Goal: Task Accomplishment & Management: Use online tool/utility

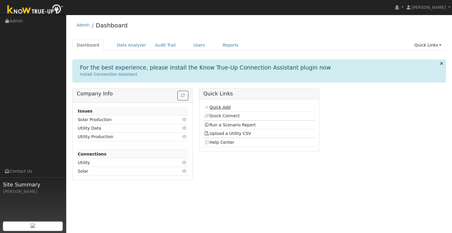
click at [223, 108] on link "Quick Add" at bounding box center [217, 107] width 26 height 5
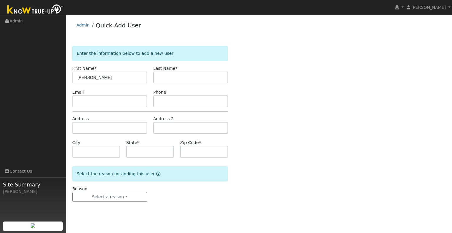
type input "[PERSON_NAME]"
type input "CA"
type input "95367"
drag, startPoint x: 125, startPoint y: 202, endPoint x: 124, endPoint y: 196, distance: 5.4
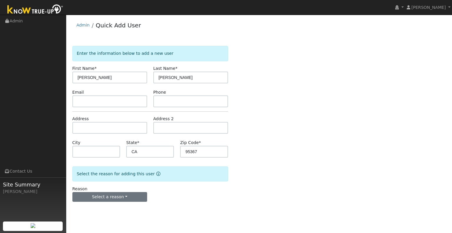
click at [125, 201] on form "Enter the information below to add a new user First Name * Kelly Last Name * Fe…" at bounding box center [150, 130] width 156 height 168
click at [124, 196] on button "Select a reason" at bounding box center [109, 197] width 75 height 10
click at [114, 208] on link "New lead" at bounding box center [105, 209] width 65 height 8
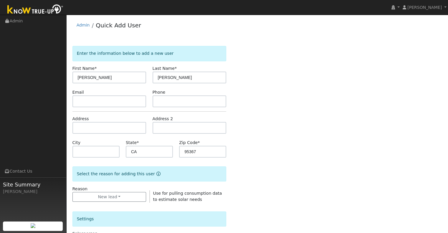
scroll to position [88, 0]
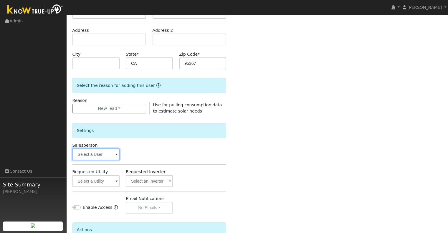
click at [112, 158] on input "text" at bounding box center [95, 154] width 47 height 12
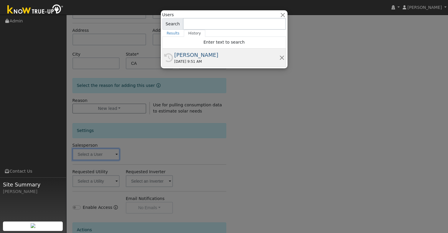
click at [208, 58] on div "[PERSON_NAME]" at bounding box center [226, 55] width 105 height 8
type input "[PERSON_NAME]"
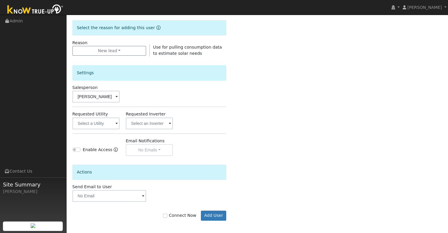
scroll to position [147, 0]
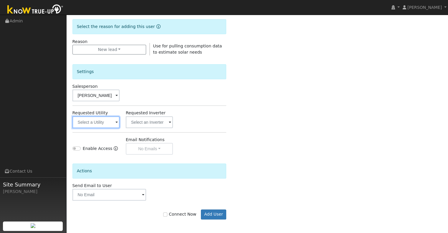
click at [114, 123] on input "text" at bounding box center [95, 122] width 47 height 12
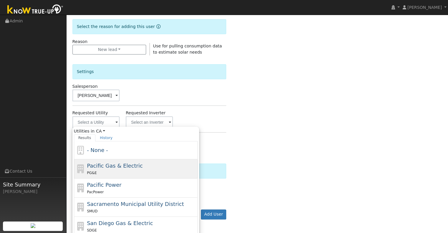
click at [132, 163] on span "Pacific Gas & Electric" at bounding box center [115, 166] width 56 height 6
type input "Pacific Gas & Electric"
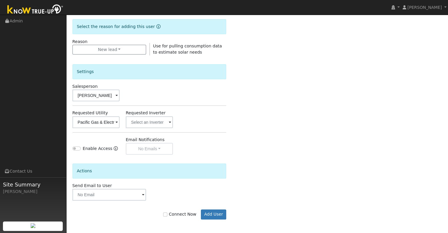
click at [173, 213] on label "Connect Now" at bounding box center [179, 214] width 33 height 6
click at [167, 213] on input "Connect Now" at bounding box center [165, 214] width 4 height 4
checkbox input "true"
click at [212, 213] on button "Add User" at bounding box center [214, 214] width 26 height 10
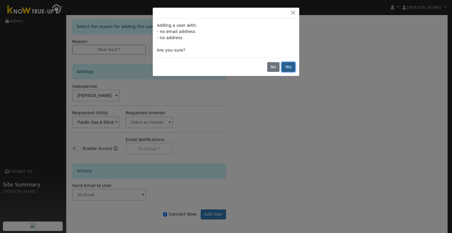
click at [289, 63] on button "Yes" at bounding box center [289, 67] width 14 height 10
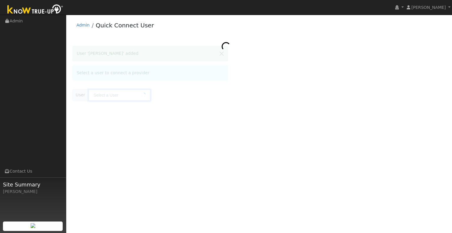
type input "[PERSON_NAME]"
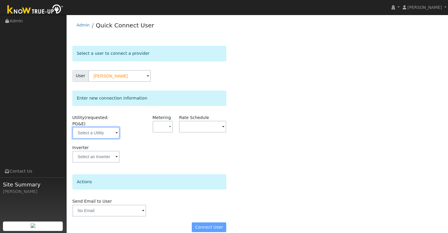
click at [99, 127] on input "text" at bounding box center [95, 133] width 47 height 12
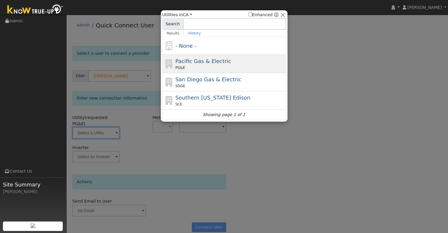
click at [213, 61] on span "Pacific Gas & Electric" at bounding box center [203, 61] width 56 height 6
type input "PG&E"
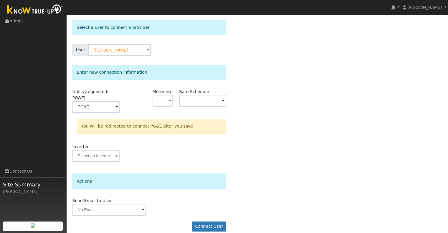
scroll to position [26, 0]
click at [212, 223] on button "Connect User" at bounding box center [209, 226] width 35 height 10
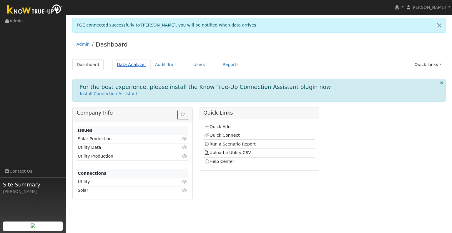
click at [120, 67] on link "Data Analyzer" at bounding box center [131, 64] width 38 height 11
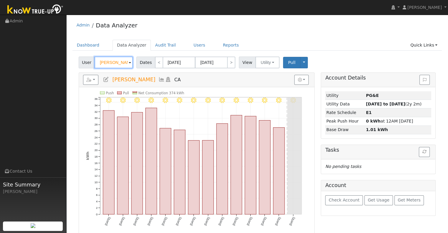
click at [111, 63] on input "[PERSON_NAME]" at bounding box center [114, 63] width 38 height 12
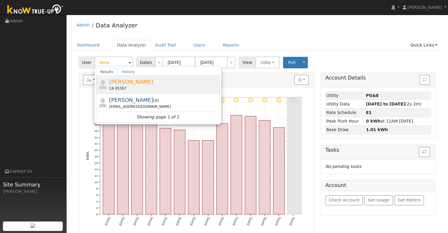
click at [129, 85] on div "Kelly Fernandes CA 95367" at bounding box center [163, 84] width 109 height 13
type input "[PERSON_NAME]"
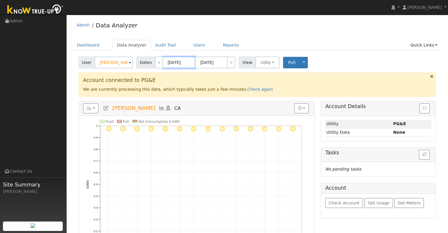
click at [167, 60] on input "08/22/2025" at bounding box center [179, 63] width 32 height 12
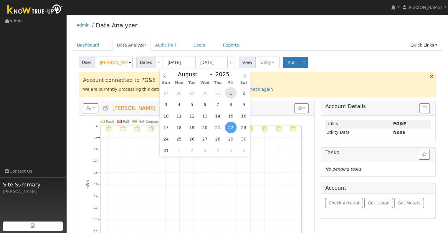
click at [231, 97] on span "1" at bounding box center [230, 92] width 11 height 11
type input "08/01/2025"
type input "08/31/2025"
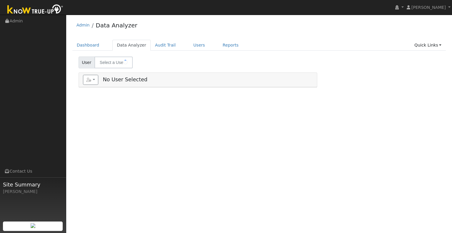
select select "7"
type input "[PERSON_NAME]"
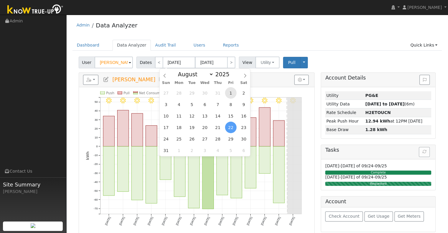
click at [234, 92] on span "1" at bounding box center [230, 92] width 11 height 11
type input "08/01/2025"
type input "08/31/2025"
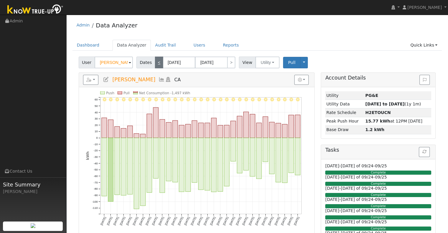
click at [157, 62] on link "<" at bounding box center [159, 63] width 8 height 12
type input "07/01/2025"
type input "07/31/2025"
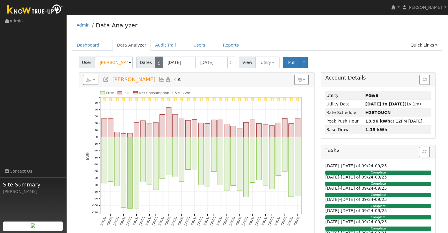
click at [157, 62] on link "<" at bounding box center [159, 63] width 8 height 12
type input "06/01/2025"
type input "06/30/2025"
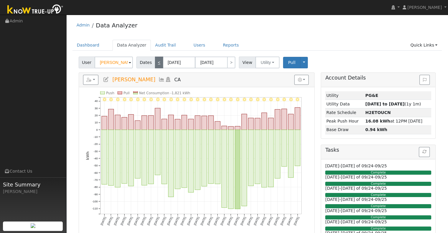
click at [158, 63] on link "<" at bounding box center [159, 63] width 8 height 12
type input "05/01/2025"
type input "05/31/2025"
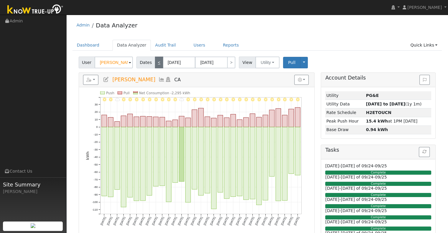
click at [157, 62] on link "<" at bounding box center [159, 63] width 8 height 12
type input "04/01/2025"
type input "04/30/2025"
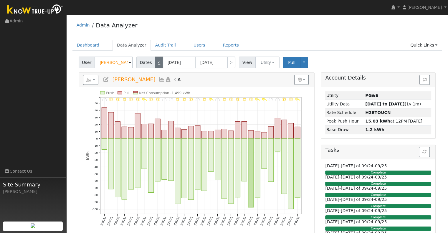
click at [157, 62] on link "<" at bounding box center [159, 63] width 8 height 12
type input "03/01/2025"
type input "03/31/2025"
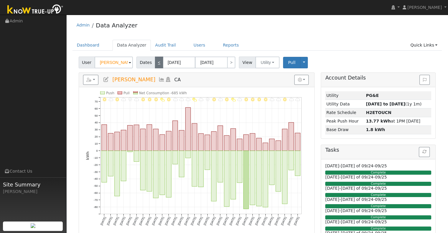
click at [157, 62] on link "<" at bounding box center [159, 63] width 8 height 12
type input "02/01/2025"
type input "02/28/2025"
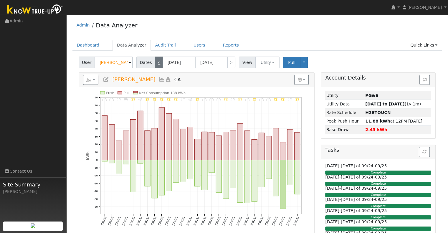
click at [157, 62] on link "<" at bounding box center [159, 63] width 8 height 12
type input "01/01/2025"
type input "01/31/2025"
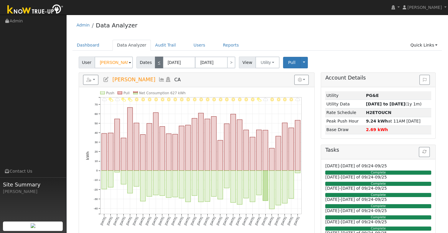
click at [157, 62] on link "<" at bounding box center [159, 63] width 8 height 12
type input "12/01/2024"
type input "12/31/2024"
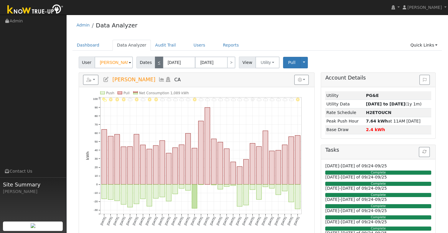
click at [157, 62] on link "<" at bounding box center [159, 63] width 8 height 12
type input "11/01/2024"
type input "11/30/2024"
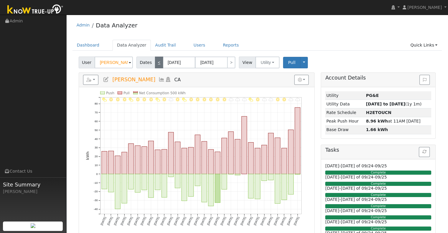
click at [157, 62] on link "<" at bounding box center [159, 63] width 8 height 12
type input "10/01/2024"
type input "10/31/2024"
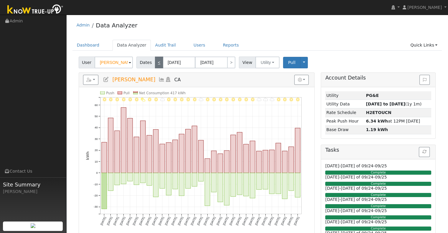
click at [157, 60] on link "<" at bounding box center [159, 63] width 8 height 12
type input "09/01/2024"
type input "09/30/2024"
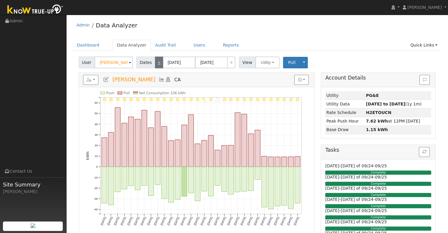
click at [157, 60] on link "<" at bounding box center [159, 63] width 8 height 12
type input "08/01/2024"
type input "08/31/2024"
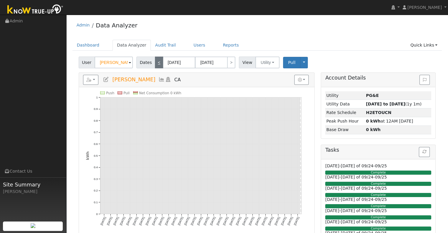
click at [157, 60] on link "<" at bounding box center [159, 63] width 8 height 12
type input "07/01/2024"
type input "07/31/2024"
click at [230, 62] on link ">" at bounding box center [231, 63] width 8 height 12
type input "08/01/2024"
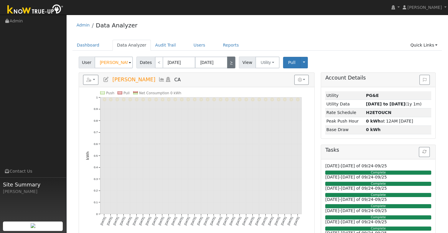
type input "08/31/2024"
click at [227, 61] on link ">" at bounding box center [231, 63] width 8 height 12
type input "09/01/2024"
type input "09/30/2024"
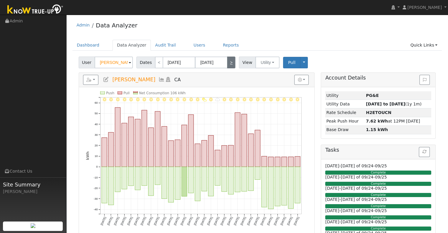
click at [227, 61] on link ">" at bounding box center [231, 63] width 8 height 12
type input "10/01/2024"
type input "10/31/2024"
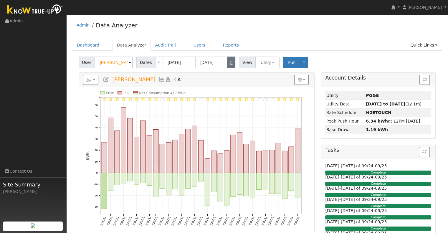
click at [227, 61] on link ">" at bounding box center [231, 63] width 8 height 12
type input "11/01/2024"
type input "11/30/2024"
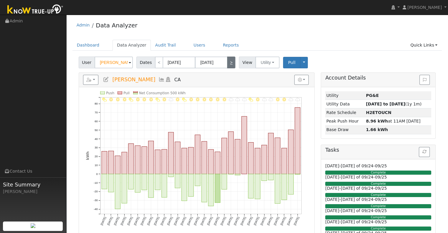
click at [227, 61] on link ">" at bounding box center [231, 63] width 8 height 12
type input "12/01/2024"
type input "12/31/2024"
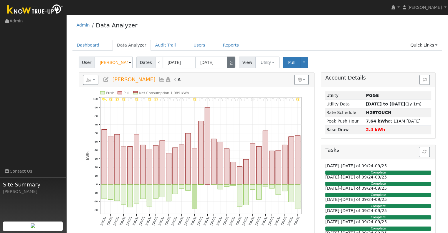
click at [227, 61] on link ">" at bounding box center [231, 63] width 8 height 12
type input "01/01/2025"
type input "01/31/2025"
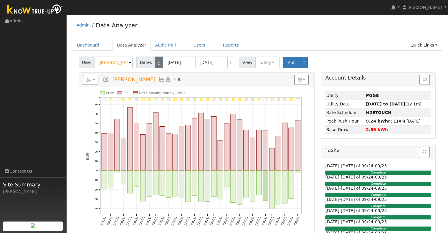
click at [155, 61] on link "<" at bounding box center [159, 63] width 8 height 12
type input "12/01/2024"
type input "12/31/2024"
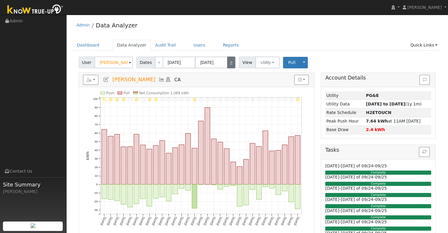
click at [227, 61] on link ">" at bounding box center [231, 63] width 8 height 12
type input "01/01/2025"
type input "01/31/2025"
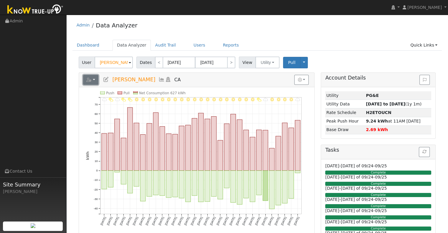
click at [94, 81] on button "button" at bounding box center [91, 80] width 16 height 10
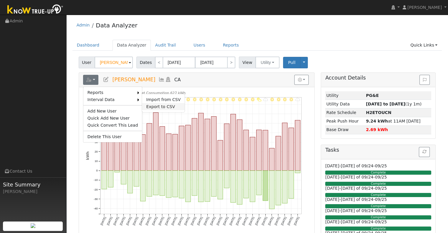
click at [153, 103] on link "Export to CSV" at bounding box center [163, 106] width 43 height 7
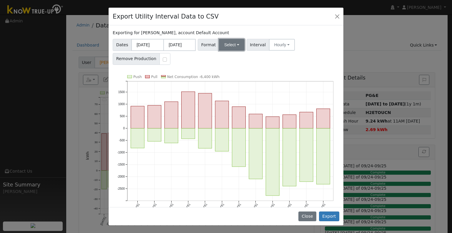
click at [226, 49] on button "Select" at bounding box center [232, 45] width 26 height 12
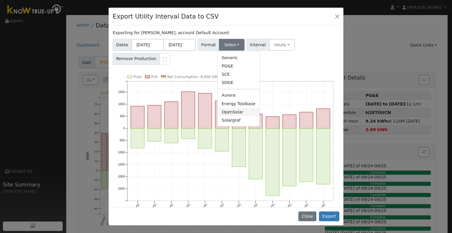
click at [221, 109] on link "OpenSolar" at bounding box center [239, 112] width 42 height 8
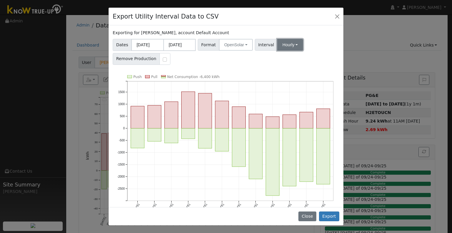
click at [290, 42] on button "Hourly" at bounding box center [290, 45] width 26 height 12
click at [322, 57] on div "Dates 09/01/2024 08/31/2025 Format OpenSolar Generic PG&E SCE SDGE Aurora Energ…" at bounding box center [226, 51] width 229 height 28
click at [327, 219] on button "Export" at bounding box center [329, 216] width 20 height 10
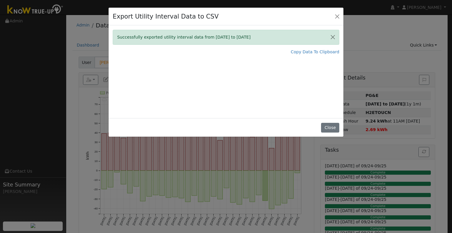
click at [448, 229] on div at bounding box center [448, 229] width 0 height 0
click at [339, 13] on button "Close" at bounding box center [337, 16] width 8 height 8
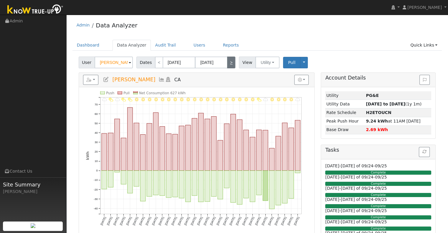
click at [230, 57] on link ">" at bounding box center [231, 63] width 8 height 12
type input "02/01/2025"
type input "02/28/2025"
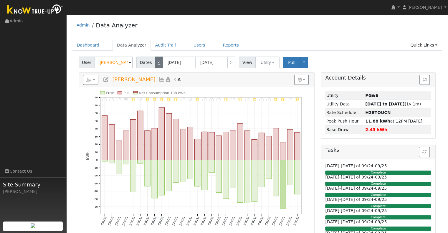
click at [155, 65] on link "<" at bounding box center [159, 63] width 8 height 12
type input "01/01/2025"
type input "01/31/2025"
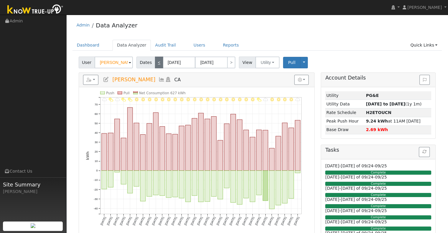
click at [155, 65] on link "<" at bounding box center [159, 63] width 8 height 12
type input "12/01/2024"
type input "12/31/2024"
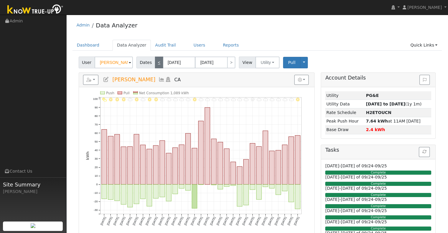
click at [155, 60] on link "<" at bounding box center [159, 63] width 8 height 12
type input "11/01/2024"
type input "11/30/2024"
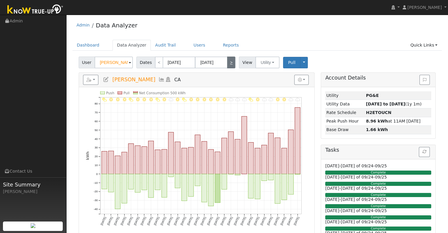
click at [227, 65] on link ">" at bounding box center [231, 63] width 8 height 12
type input "12/01/2024"
type input "12/31/2024"
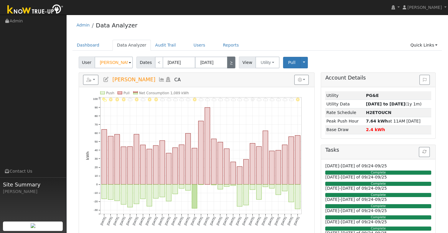
click at [227, 65] on link ">" at bounding box center [231, 63] width 8 height 12
type input "01/01/2025"
type input "01/31/2025"
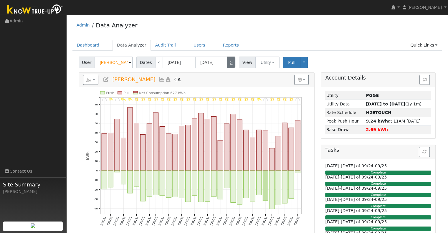
click at [227, 65] on link ">" at bounding box center [231, 63] width 8 height 12
type input "02/01/2025"
type input "02/28/2025"
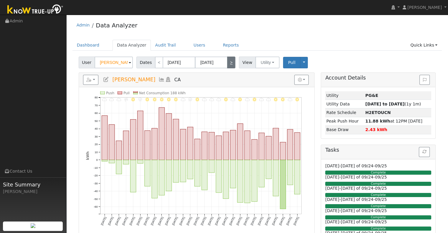
click at [227, 65] on link ">" at bounding box center [231, 63] width 8 height 12
type input "03/01/2025"
type input "03/31/2025"
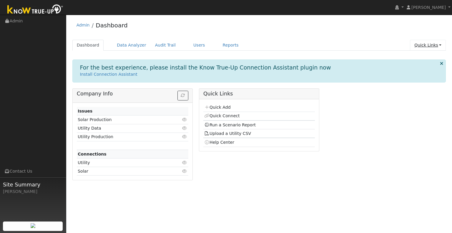
click at [422, 46] on link "Quick Links" at bounding box center [428, 45] width 36 height 11
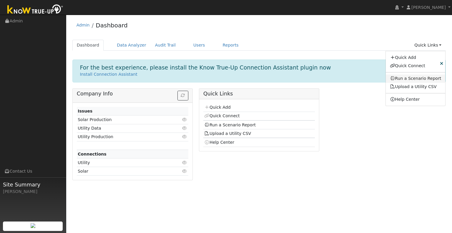
click at [413, 80] on link "Run a Scenario Report" at bounding box center [416, 78] width 60 height 8
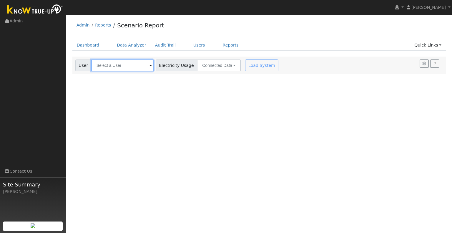
click at [134, 63] on input "text" at bounding box center [122, 65] width 62 height 12
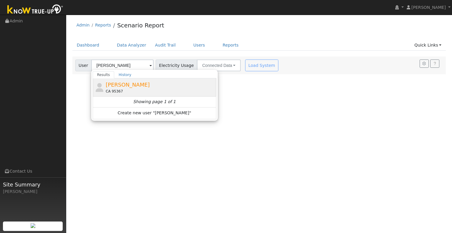
click at [125, 84] on span "[PERSON_NAME]" at bounding box center [128, 85] width 44 height 6
type input "[PERSON_NAME]"
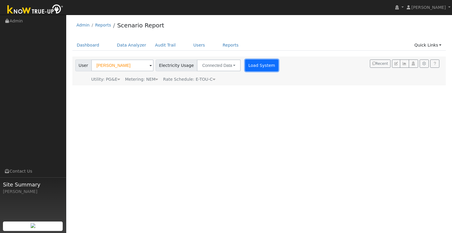
click at [256, 69] on button "Load System" at bounding box center [262, 65] width 34 height 12
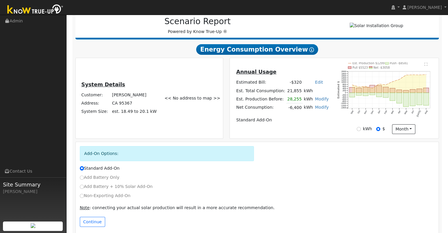
scroll to position [85, 0]
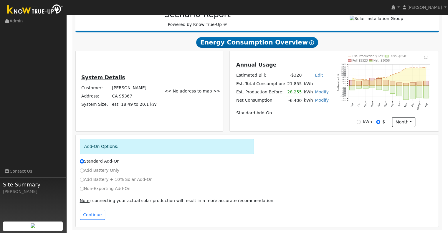
click at [95, 189] on label "Non-Exporting Add-On" at bounding box center [105, 189] width 51 height 6
click at [84, 189] on input "Non-Exporting Add-On" at bounding box center [82, 189] width 4 height 4
radio input "true"
radio input "false"
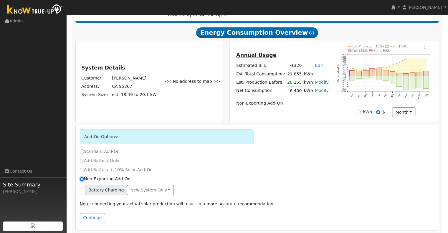
scroll to position [98, 0]
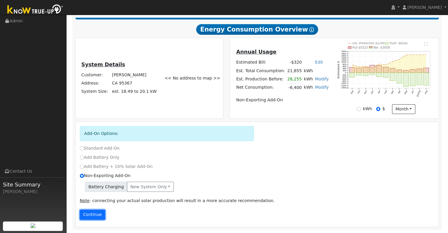
click at [94, 216] on button "Continue" at bounding box center [92, 215] width 25 height 10
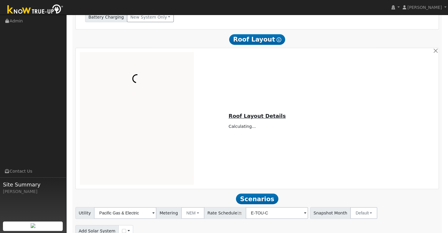
scroll to position [296, 0]
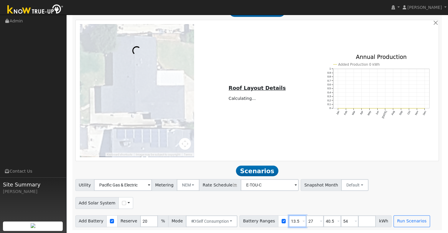
drag, startPoint x: 289, startPoint y: 222, endPoint x: 271, endPoint y: 229, distance: 18.5
click at [271, 229] on div "Scenario Report Powered by Know True-Up ® Energy Consumption Overview Show Help…" at bounding box center [257, 10] width 370 height 438
type input "15"
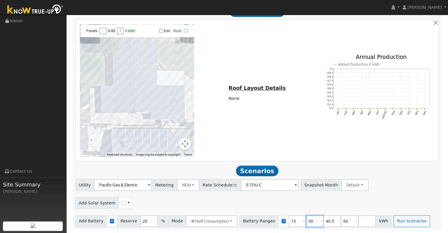
type input "30"
type input "54"
type input "5"
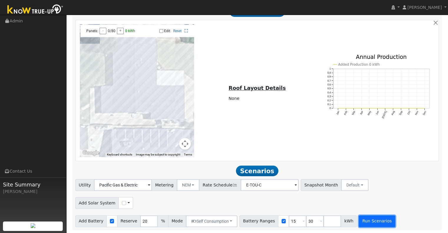
click at [359, 223] on button "Run Scenarios" at bounding box center [377, 221] width 36 height 12
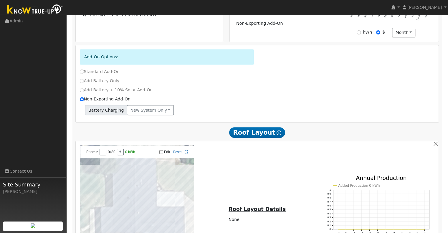
scroll to position [120, 0]
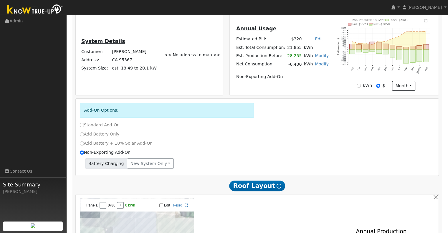
click at [303, 77] on td "Non-Exporting Add-On" at bounding box center [282, 77] width 95 height 8
drag, startPoint x: 147, startPoint y: 79, endPoint x: 102, endPoint y: 94, distance: 46.5
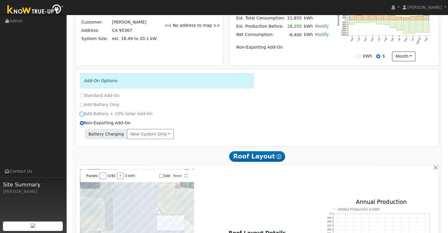
click at [82, 116] on input "Add Battery + 10% Solar Add-On" at bounding box center [82, 114] width 4 height 4
radio input "true"
radio input "false"
checkbox input "true"
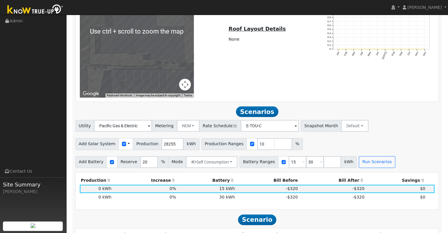
scroll to position [385, 0]
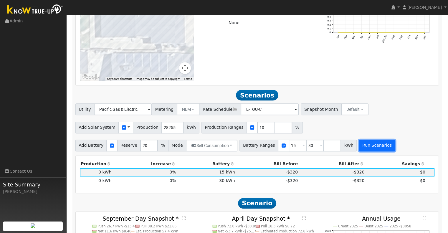
click at [359, 149] on button "Run Scenarios" at bounding box center [377, 146] width 36 height 12
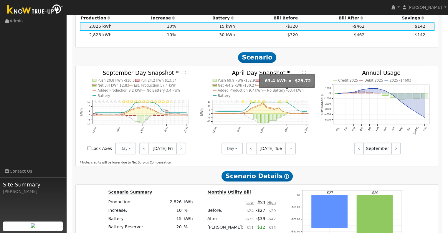
scroll to position [547, 0]
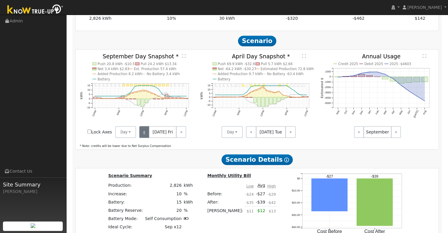
click at [141, 133] on link "<" at bounding box center [144, 132] width 10 height 12
click at [133, 133] on button "Day" at bounding box center [125, 132] width 21 height 12
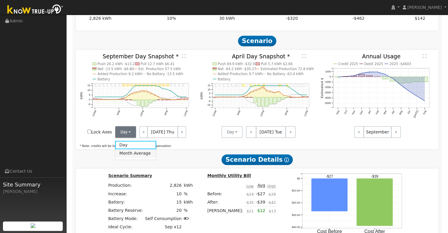
click at [133, 155] on link "Month Average" at bounding box center [135, 153] width 41 height 8
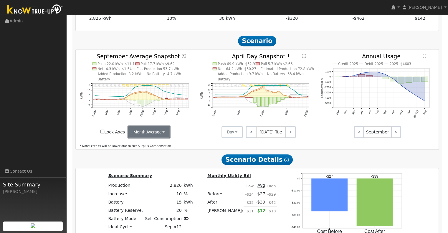
click at [139, 130] on button "Month Average" at bounding box center [149, 132] width 42 height 12
click at [144, 144] on link "Day" at bounding box center [148, 145] width 41 height 8
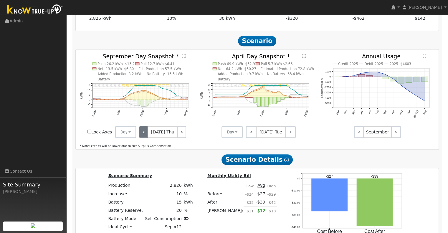
click at [142, 137] on link "<" at bounding box center [143, 132] width 9 height 12
click at [142, 137] on link "<" at bounding box center [143, 132] width 8 height 12
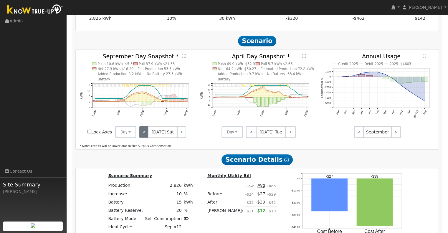
click at [142, 137] on link "<" at bounding box center [143, 132] width 9 height 12
click at [142, 137] on link "<" at bounding box center [144, 132] width 10 height 12
click at [142, 137] on link "<" at bounding box center [143, 132] width 9 height 12
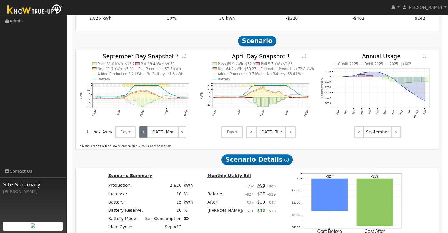
click at [142, 137] on link "<" at bounding box center [143, 132] width 8 height 12
click at [142, 137] on div "< [DATE] Mon >" at bounding box center [162, 132] width 53 height 12
click at [142, 137] on div "< [DATE] Sun >" at bounding box center [162, 132] width 53 height 12
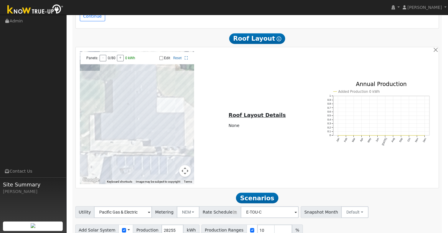
scroll to position [253, 0]
